Goal: Task Accomplishment & Management: Use online tool/utility

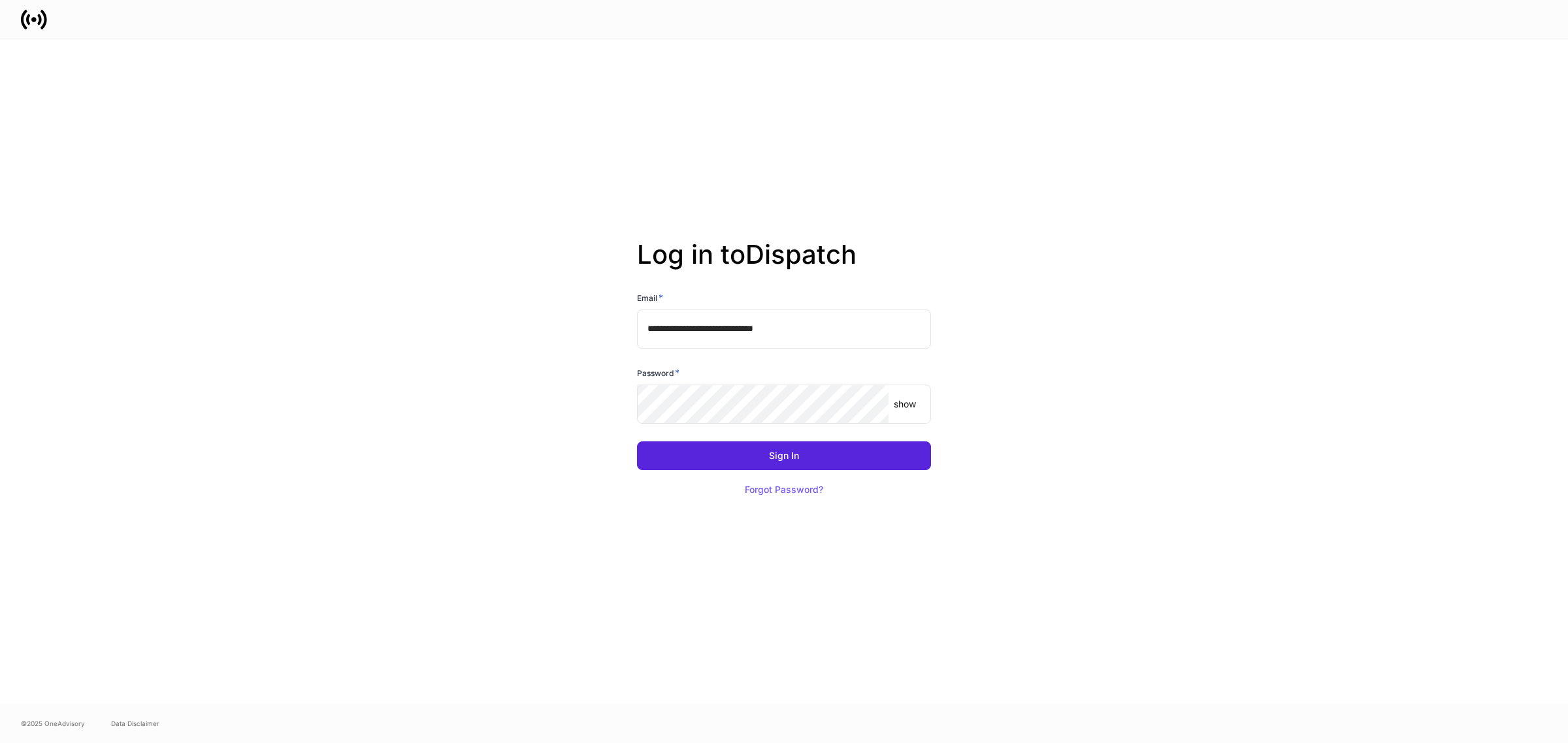
click at [762, 326] on input "**********" at bounding box center [784, 329] width 294 height 39
type input "**********"
click at [796, 452] on div "Sign In" at bounding box center [784, 456] width 30 height 9
